Goal: Information Seeking & Learning: Learn about a topic

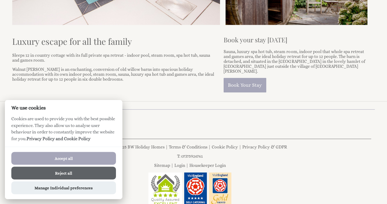
scroll to position [223, 0]
click at [69, 173] on button "Reject all" at bounding box center [63, 172] width 105 height 13
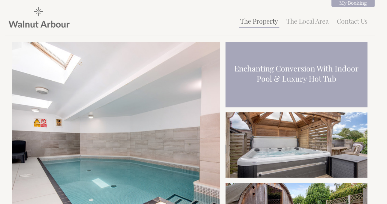
click at [265, 19] on link "The Property" at bounding box center [259, 21] width 38 height 9
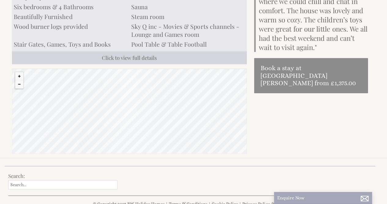
scroll to position [258, 0]
click at [17, 81] on button "Zoom out" at bounding box center [20, 85] width 8 height 8
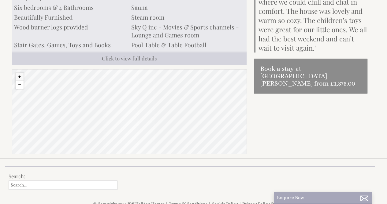
click at [17, 81] on button "Zoom out" at bounding box center [20, 85] width 8 height 8
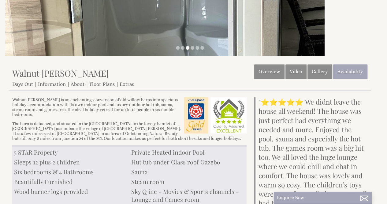
scroll to position [94, 0]
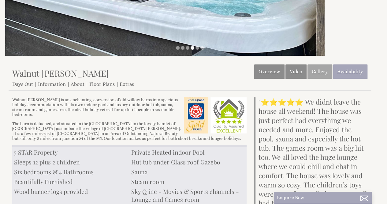
click at [320, 71] on link "Gallery" at bounding box center [320, 71] width 25 height 14
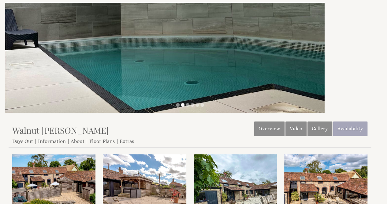
scroll to position [37, 0]
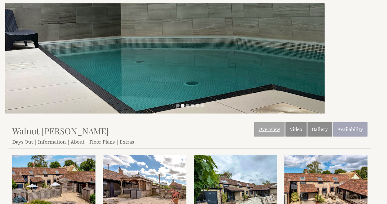
click at [274, 130] on link "Overview" at bounding box center [269, 129] width 30 height 14
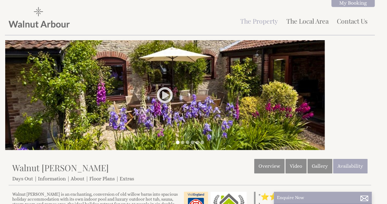
click at [103, 181] on div "Properties Walnut [PERSON_NAME] Overview Video Gallery Availability Days Out In…" at bounding box center [190, 172] width 363 height 27
click at [108, 179] on link "Floor Plans" at bounding box center [101, 178] width 25 height 6
